Goal: Task Accomplishment & Management: Complete application form

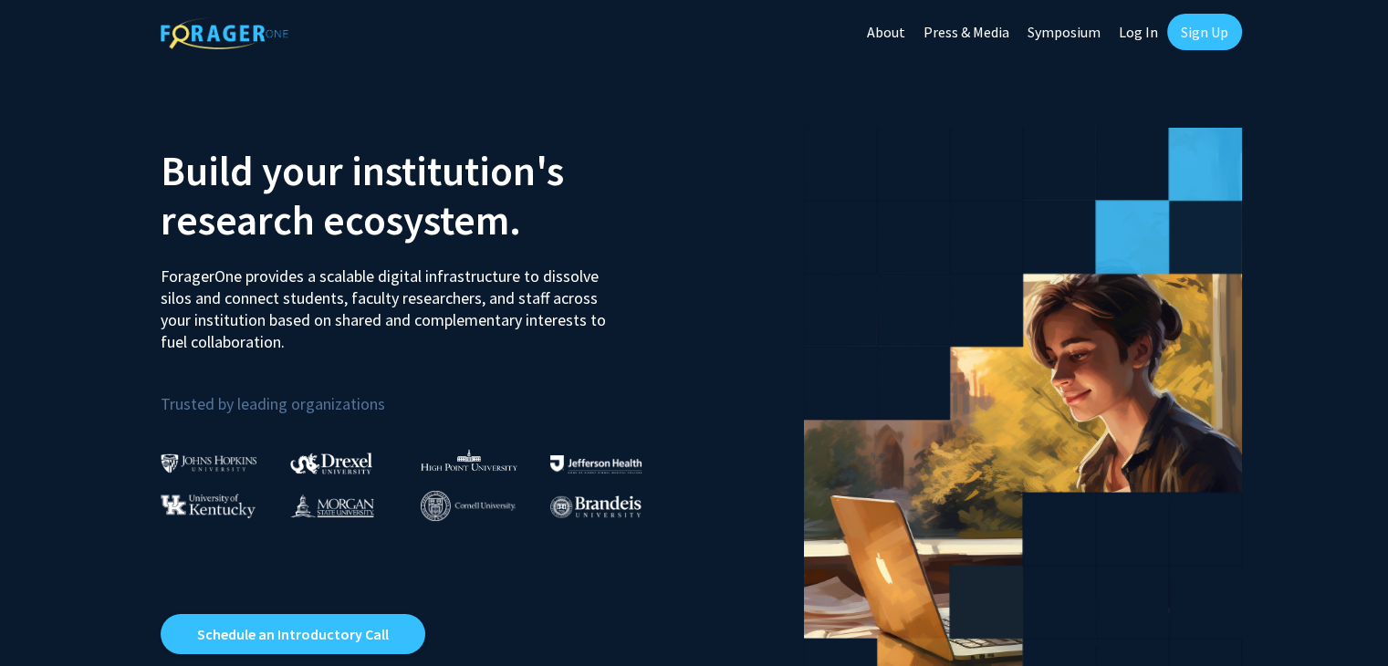
click at [1196, 33] on link "Sign Up" at bounding box center [1204, 32] width 75 height 37
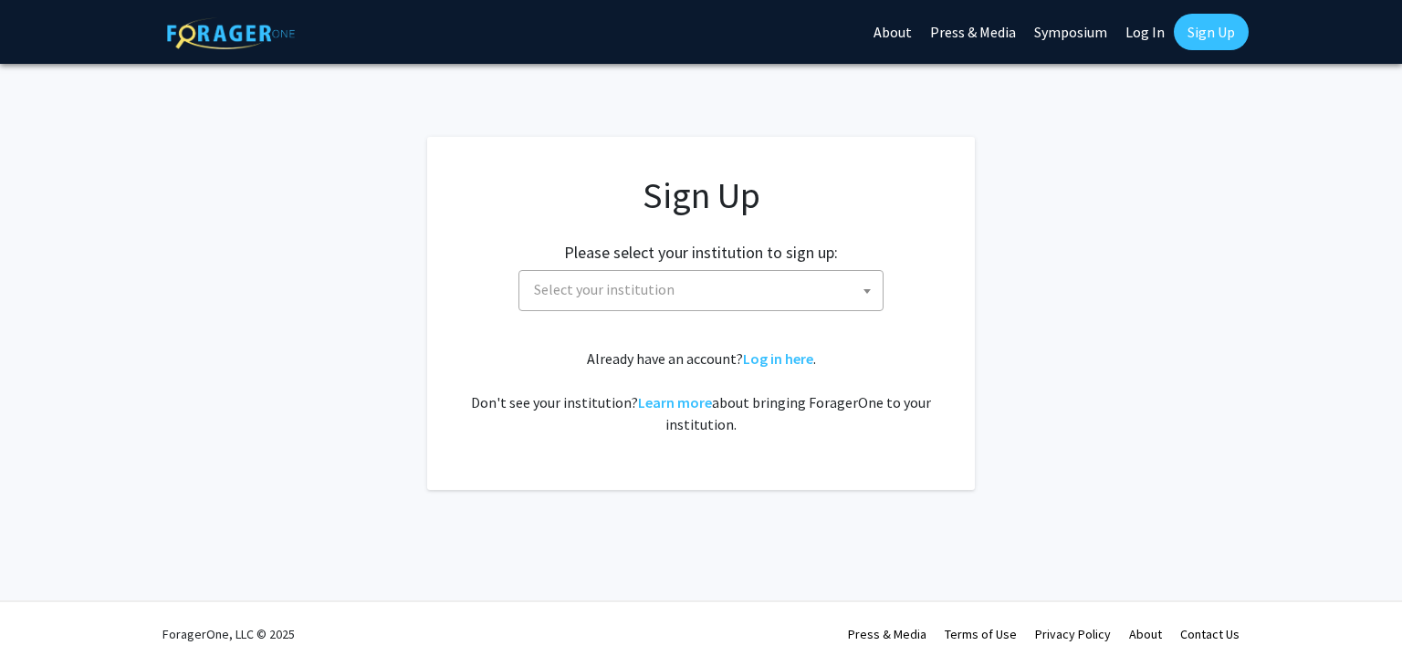
click at [665, 257] on h2 "Please select your institution to sign up:" at bounding box center [701, 253] width 274 height 20
click at [663, 267] on div "Please select your institution to sign up: [GEOGRAPHIC_DATA] [GEOGRAPHIC_DATA] …" at bounding box center [701, 267] width 502 height 87
click at [660, 278] on span "Select your institution" at bounding box center [705, 289] width 356 height 37
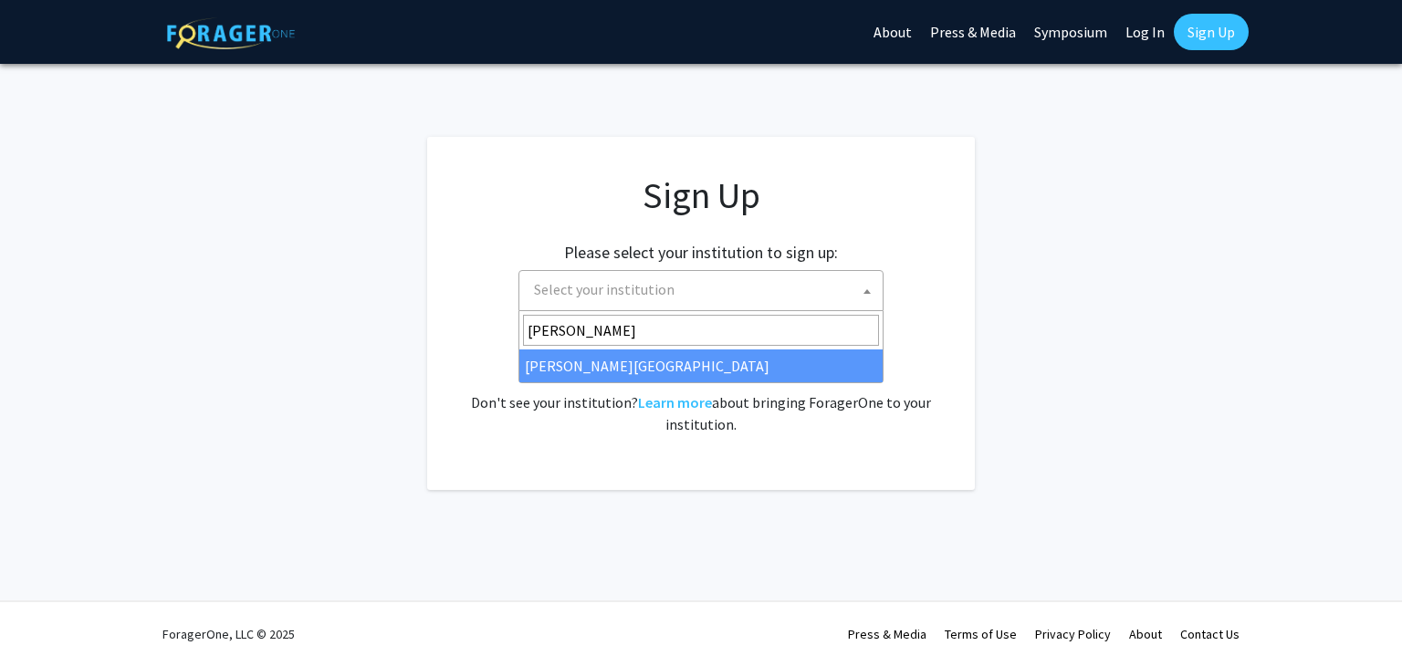
type input "[PERSON_NAME]"
select select "20"
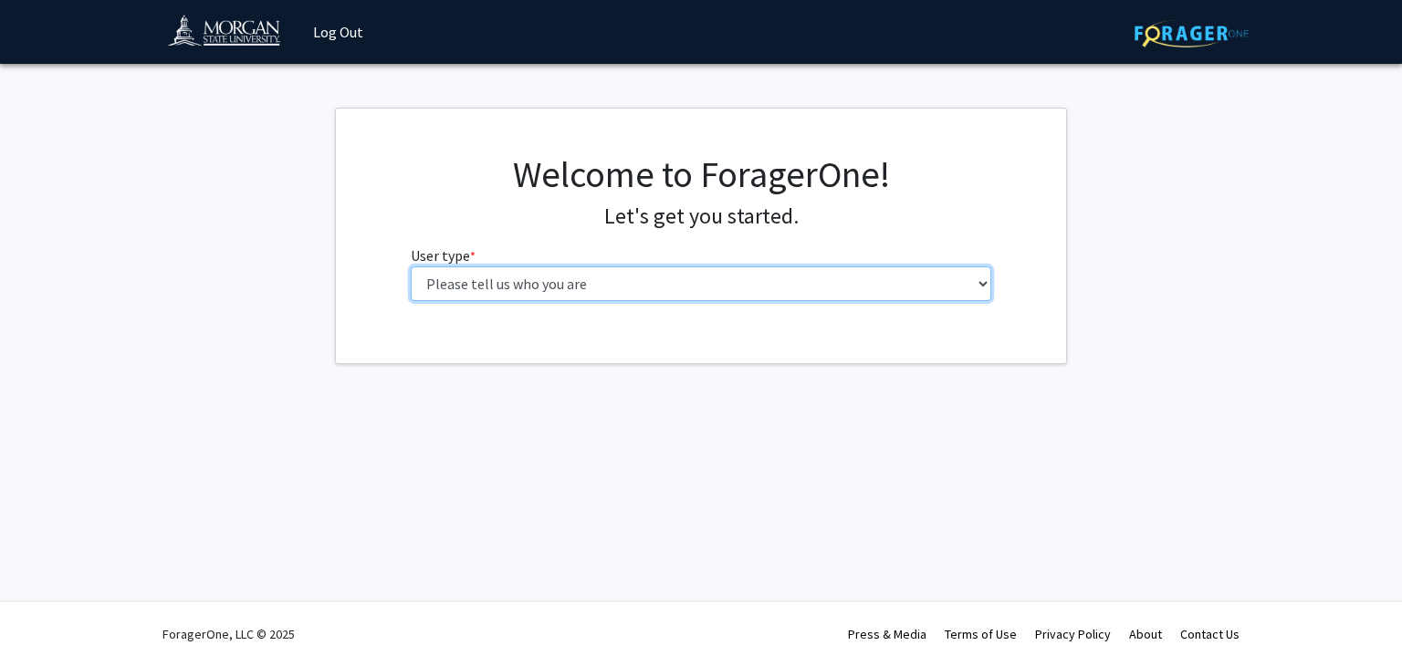
click at [836, 287] on select "Please tell us who you are Undergraduate Student Master's Student Doctoral Cand…" at bounding box center [701, 283] width 581 height 35
select select "1: undergrad"
click at [411, 266] on select "Please tell us who you are Undergraduate Student Master's Student Doctoral Cand…" at bounding box center [701, 283] width 581 height 35
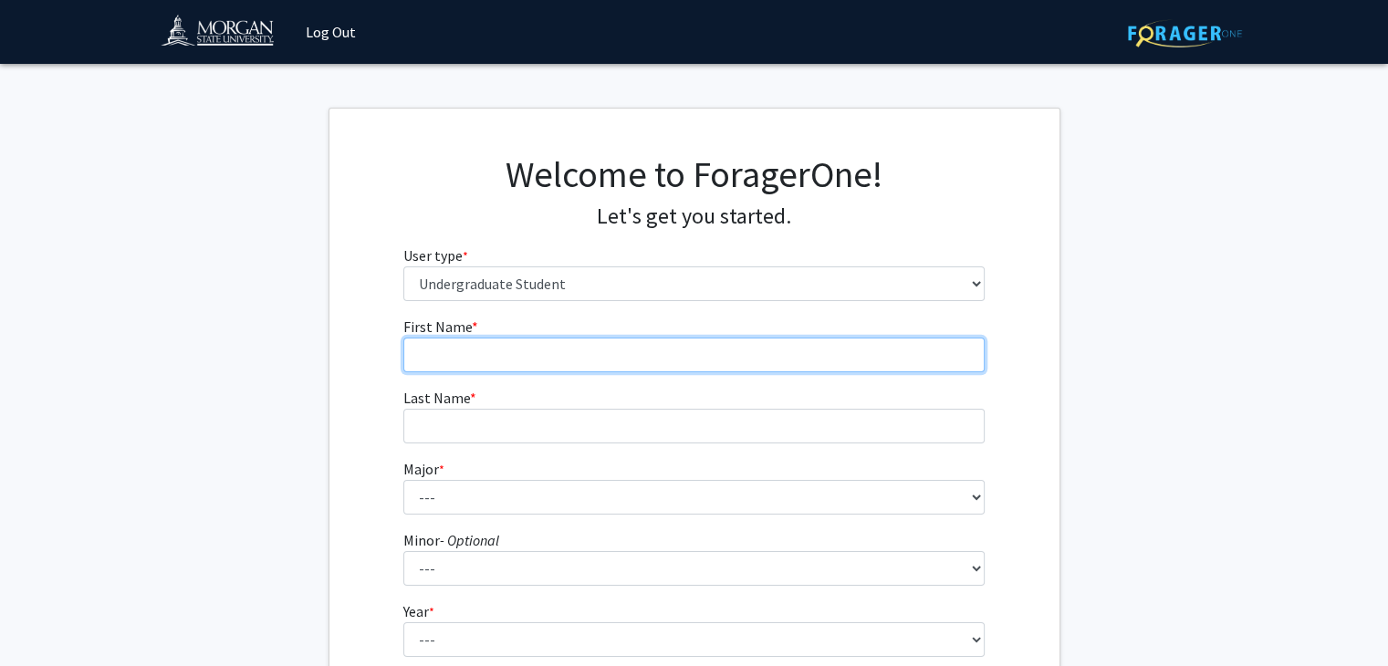
click at [665, 338] on input "First Name * required" at bounding box center [693, 355] width 581 height 35
type input "i"
type input "Daryll"
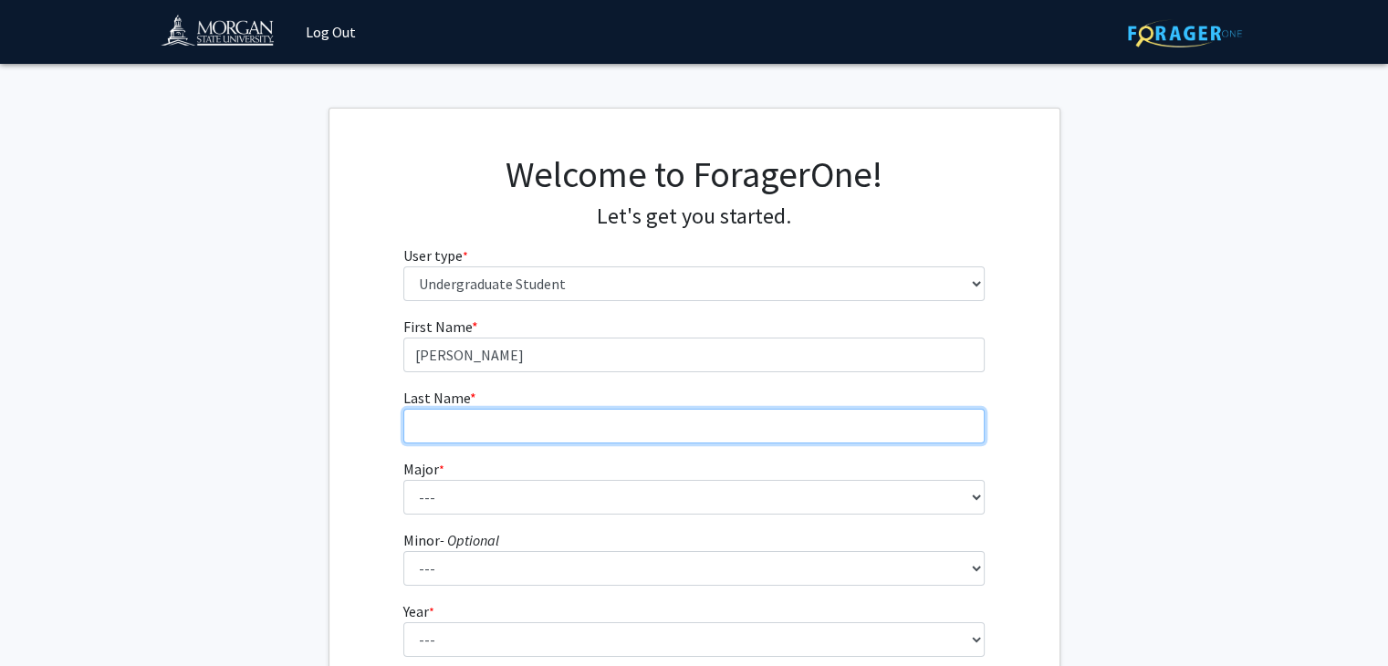
click at [653, 424] on input "Last Name * required" at bounding box center [693, 426] width 581 height 35
type input "Ndeutchoua"
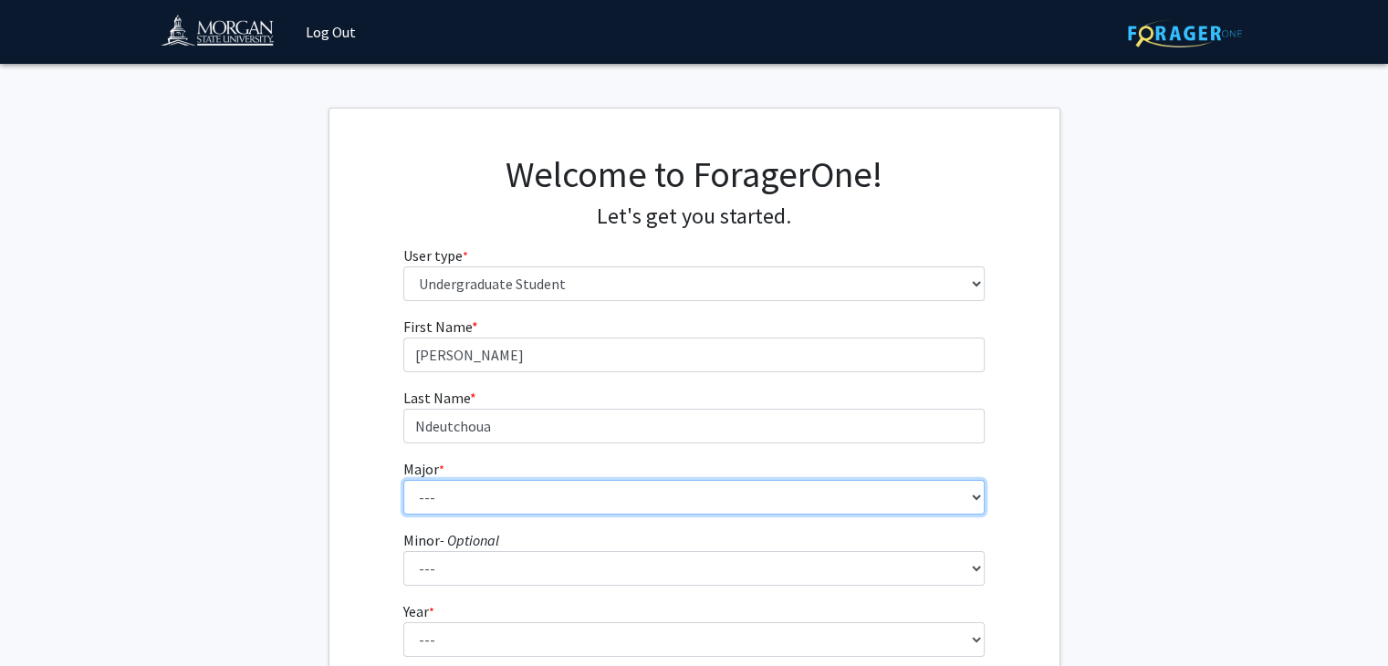
click at [554, 490] on select "--- Accounting Actuarial Science Applied Liberal Studies Architecture and Envir…" at bounding box center [693, 497] width 581 height 35
select select "5: 1595"
click at [403, 480] on select "--- Accounting Actuarial Science Applied Liberal Studies Architecture and Envir…" at bounding box center [693, 497] width 581 height 35
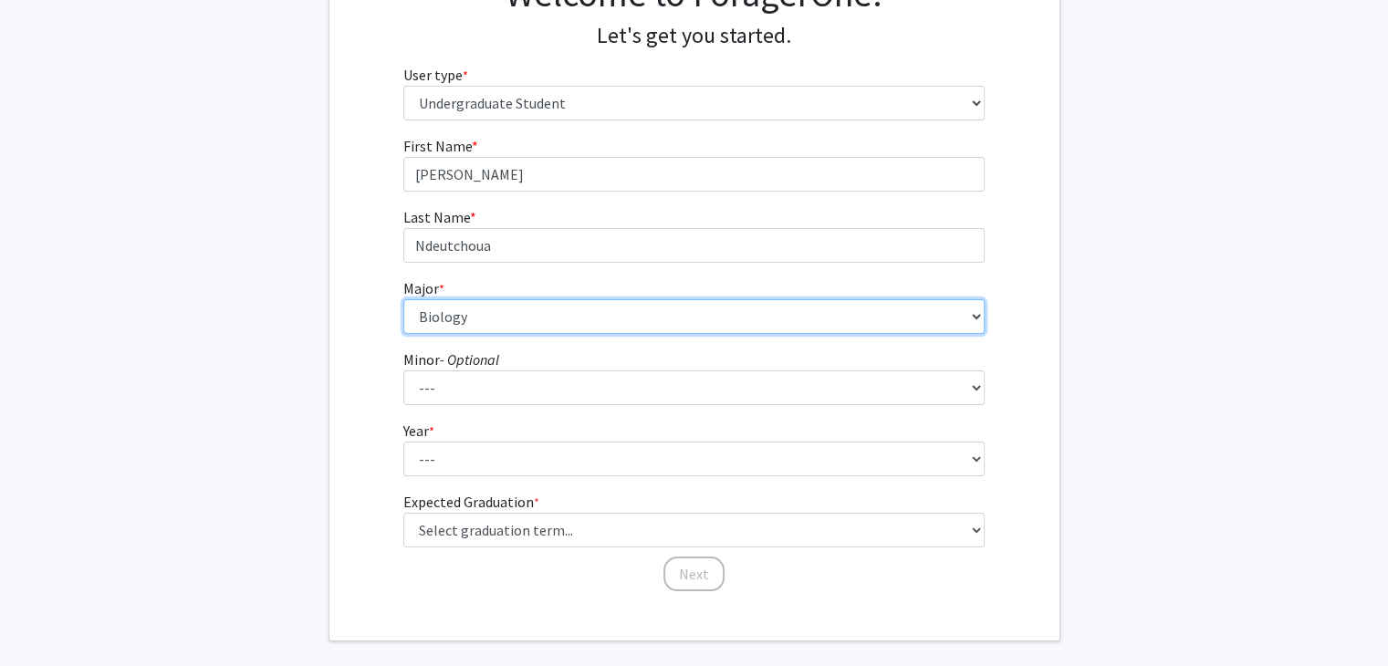
scroll to position [182, 0]
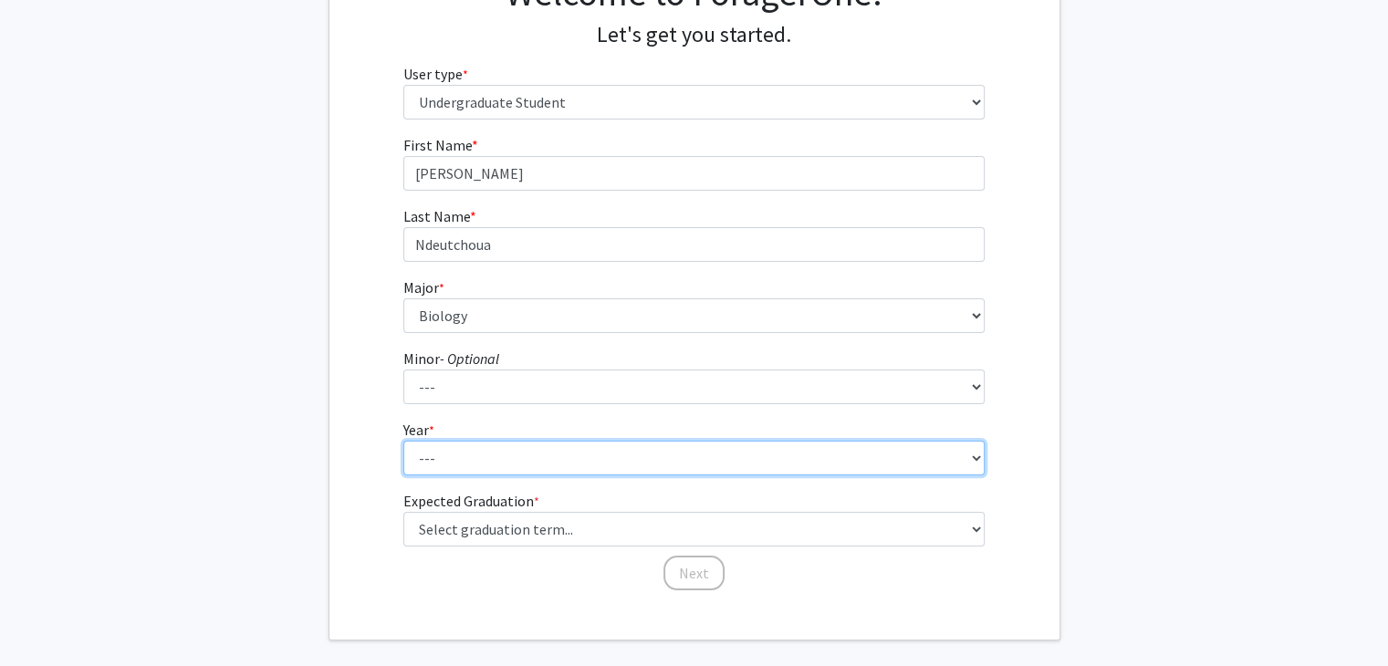
click at [542, 472] on select "--- First-year Sophomore Junior Senior Postbaccalaureate Certificate" at bounding box center [693, 458] width 581 height 35
select select "1: first-year"
click at [403, 441] on select "--- First-year Sophomore Junior Senior Postbaccalaureate Certificate" at bounding box center [693, 458] width 581 height 35
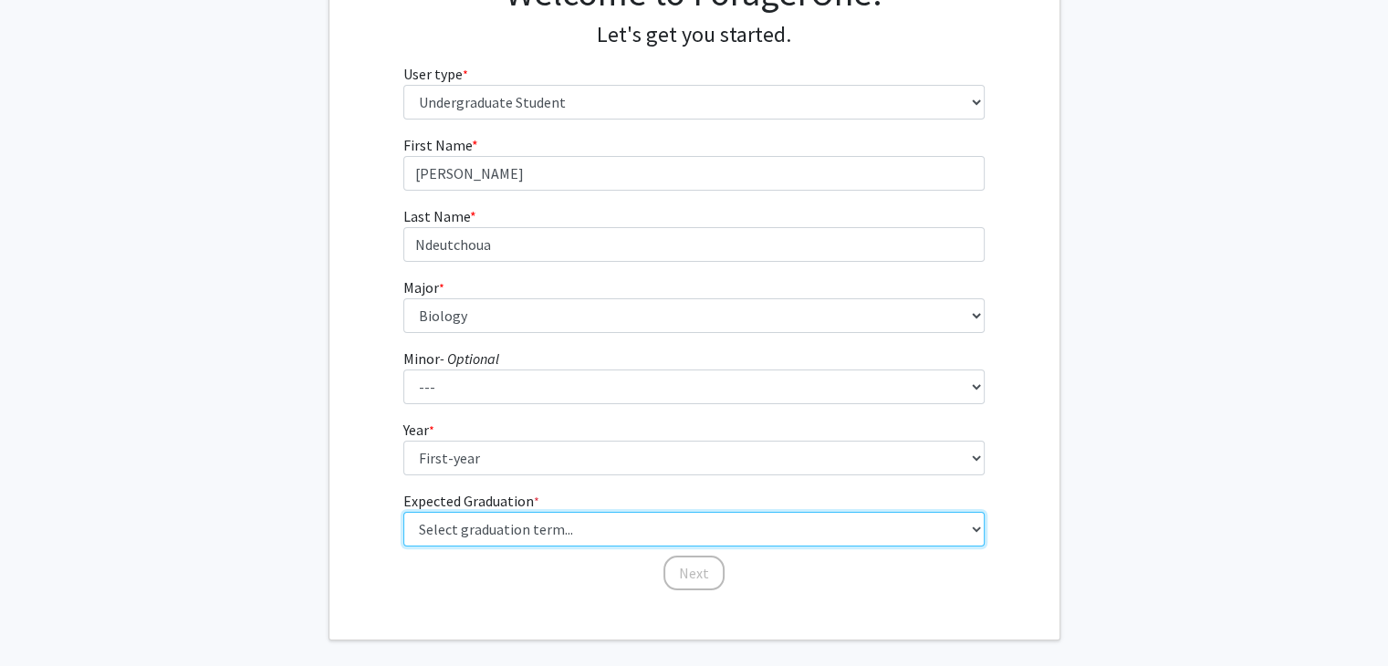
click at [562, 538] on select "Select graduation term... Spring 2025 Summer 2025 Fall 2025 Winter 2025 Spring …" at bounding box center [693, 529] width 581 height 35
select select "13: spring_2028"
click at [403, 512] on select "Select graduation term... Spring 2025 Summer 2025 Fall 2025 Winter 2025 Spring …" at bounding box center [693, 529] width 581 height 35
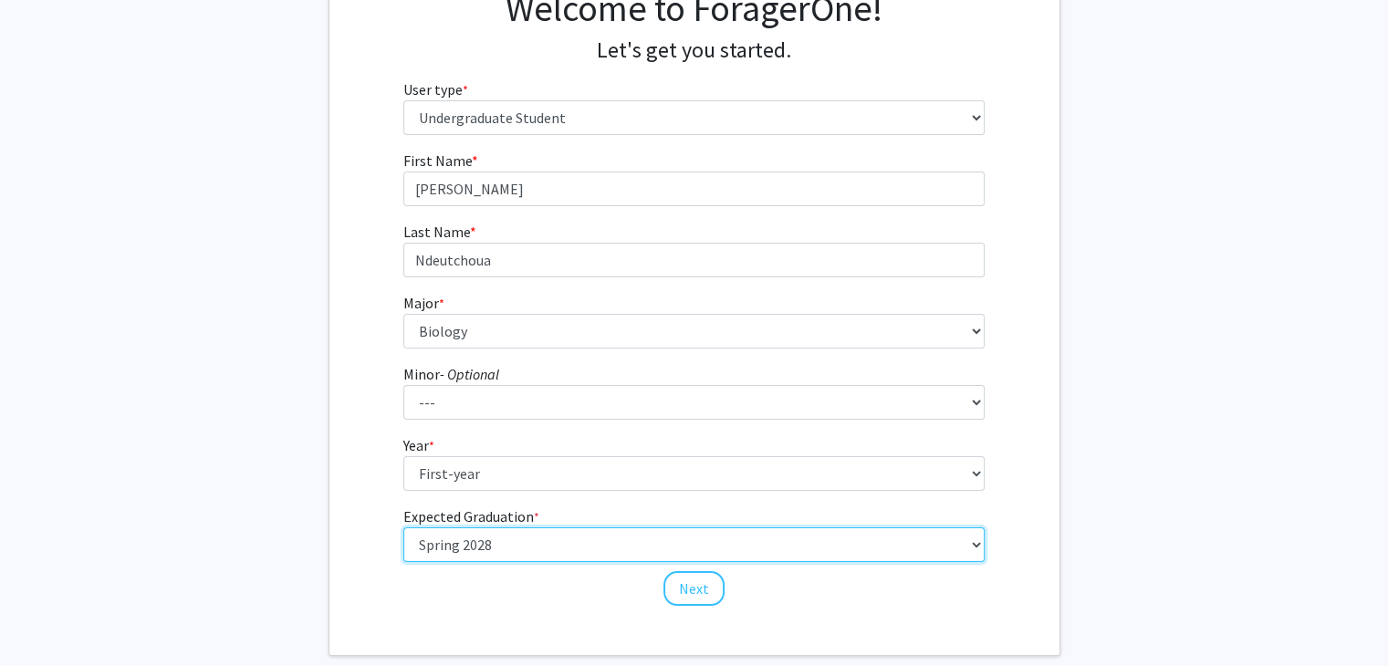
scroll to position [262, 0]
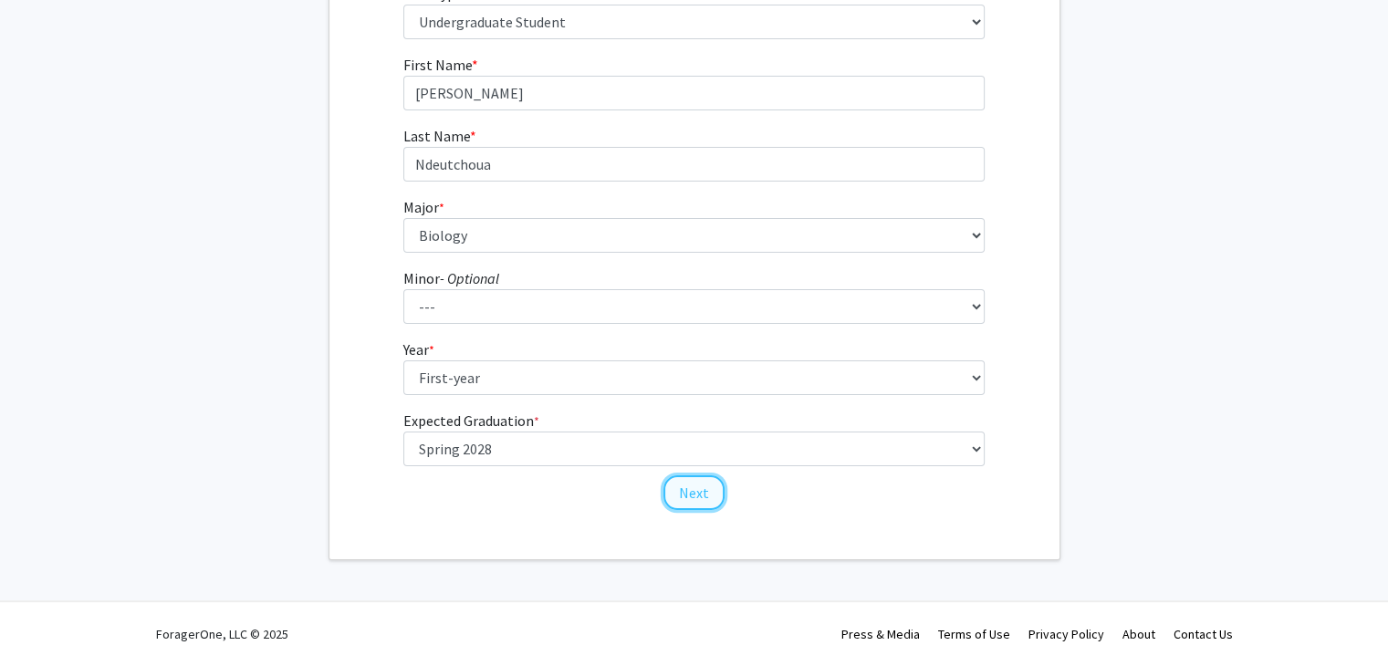
click at [700, 488] on button "Next" at bounding box center [693, 492] width 61 height 35
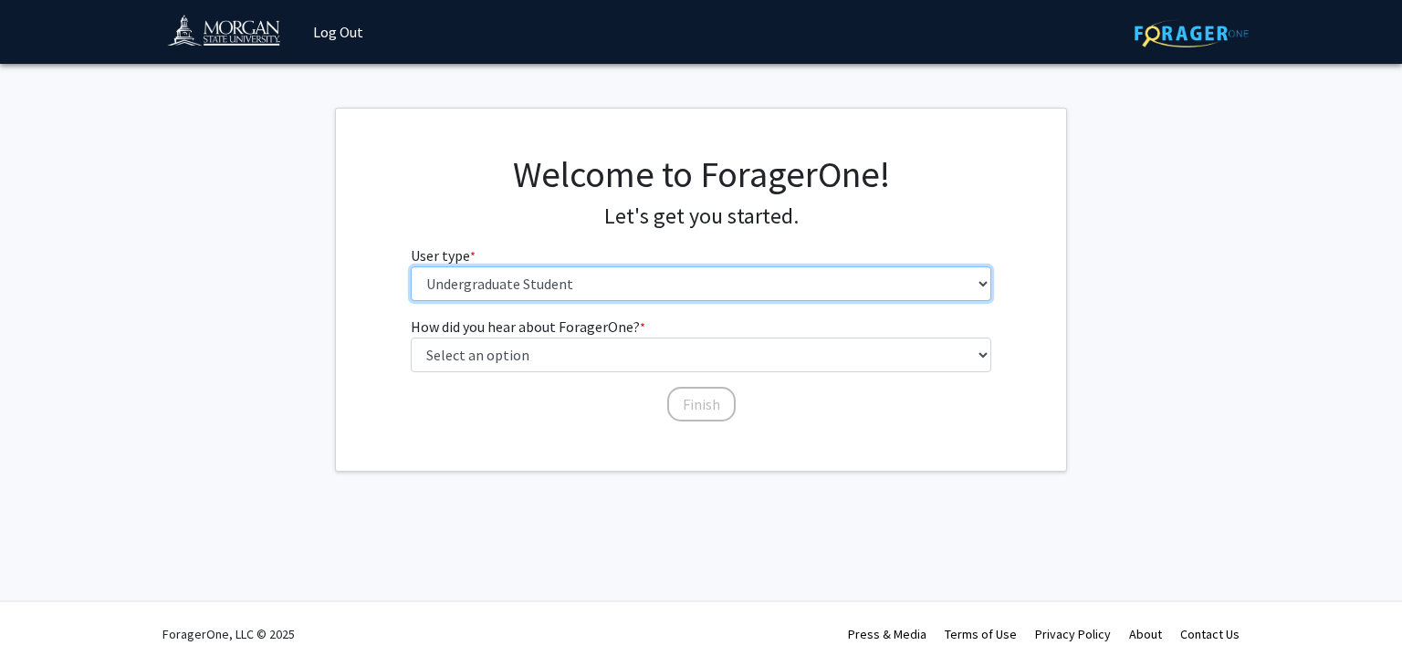
click at [696, 294] on select "Please tell us who you are Undergraduate Student Master's Student Doctoral Cand…" at bounding box center [701, 283] width 581 height 35
click at [690, 276] on select "Please tell us who you are Undergraduate Student Master's Student Doctoral Cand…" at bounding box center [701, 283] width 581 height 35
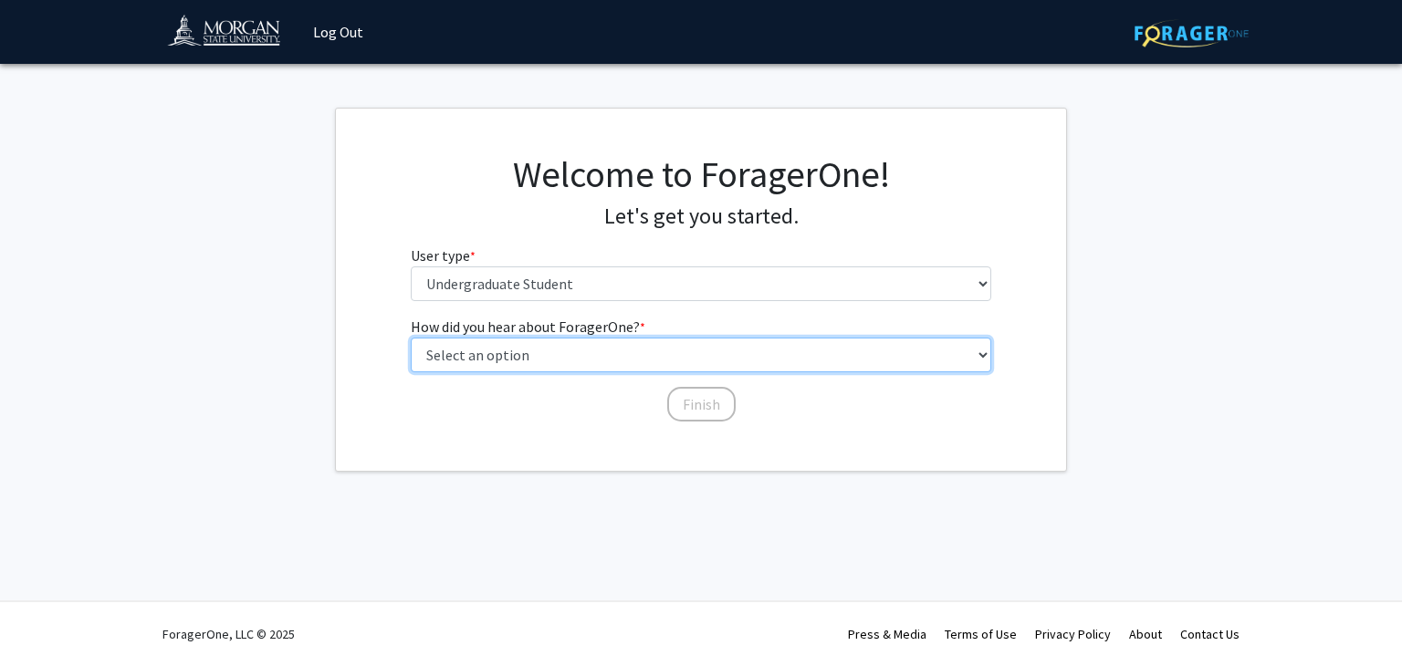
click at [674, 355] on select "Select an option Peer/student recommendation Faculty/staff recommendation Unive…" at bounding box center [701, 355] width 581 height 35
select select "2: faculty_recommendation"
click at [411, 338] on select "Select an option Peer/student recommendation Faculty/staff recommendation Unive…" at bounding box center [701, 355] width 581 height 35
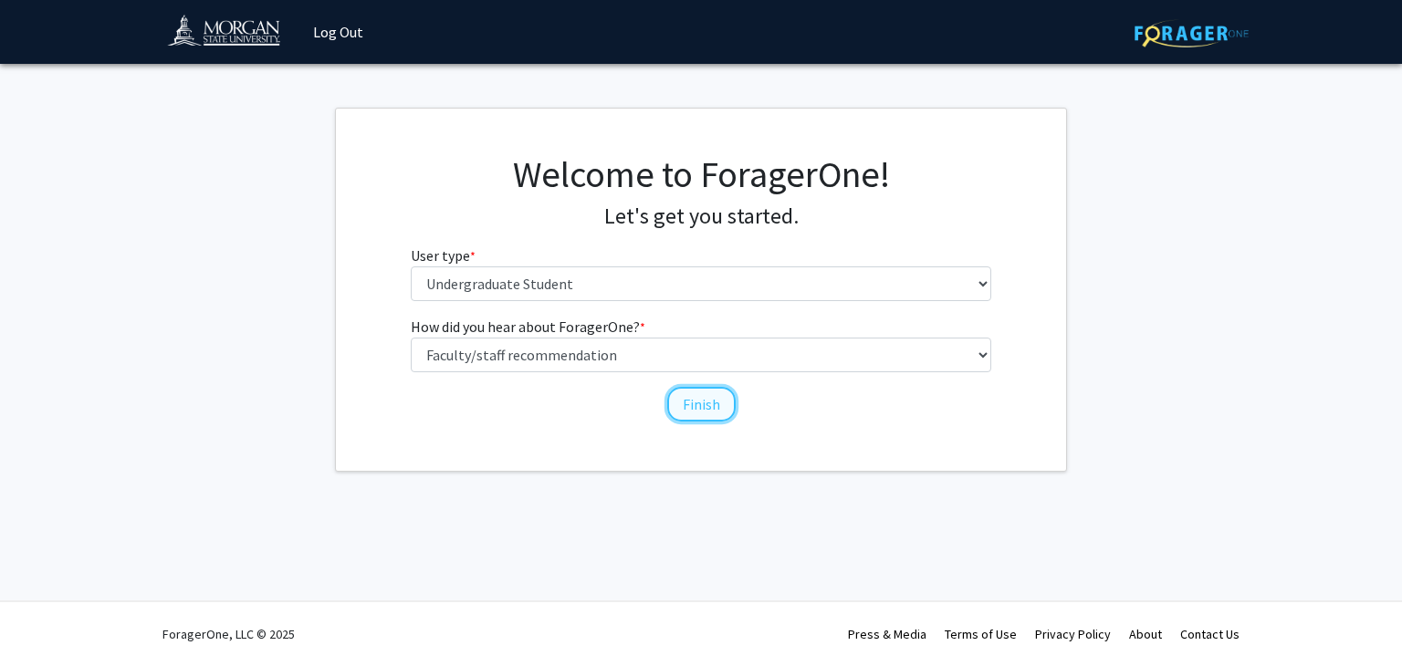
click at [679, 410] on button "Finish" at bounding box center [701, 404] width 68 height 35
